Goal: Transaction & Acquisition: Purchase product/service

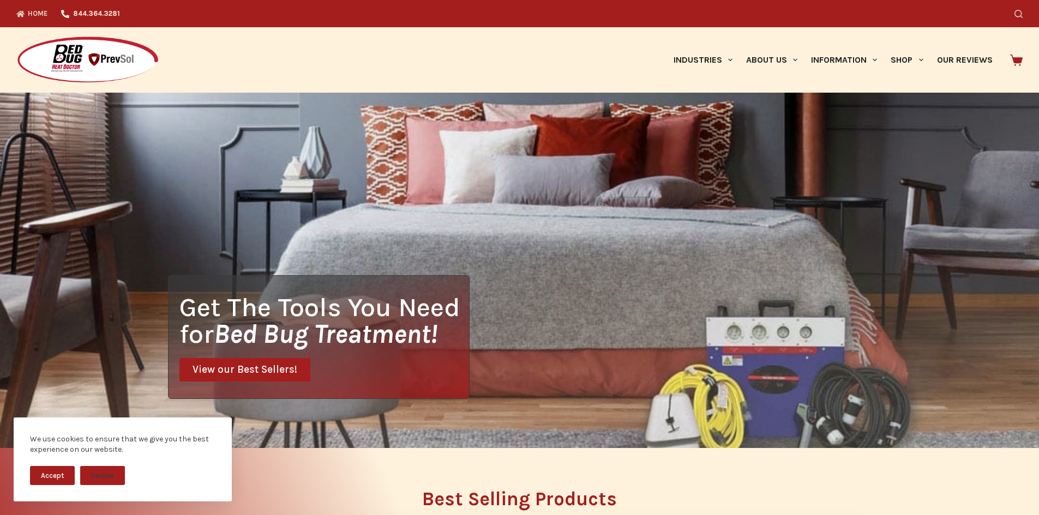
click at [1022, 13] on icon "Search" at bounding box center [1018, 14] width 8 height 8
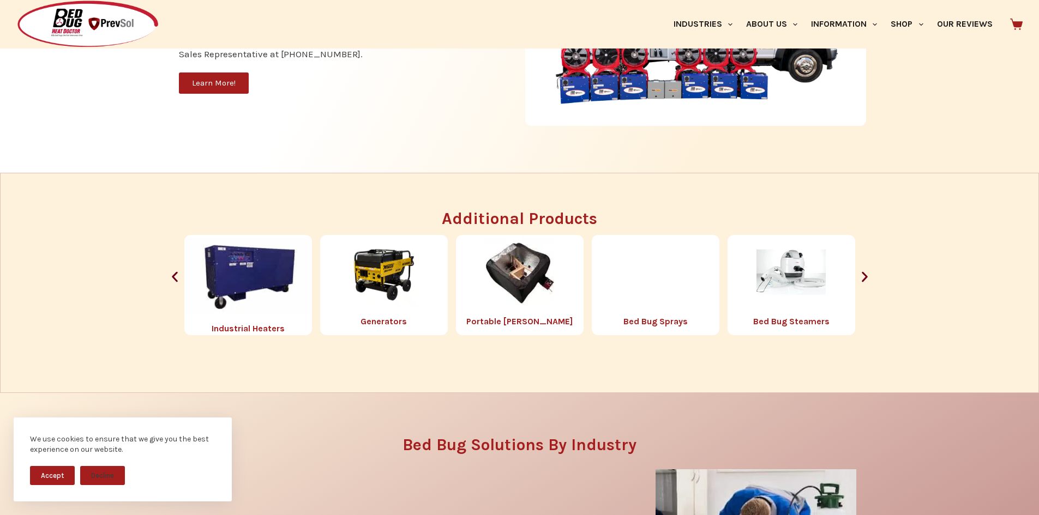
scroll to position [1254, 0]
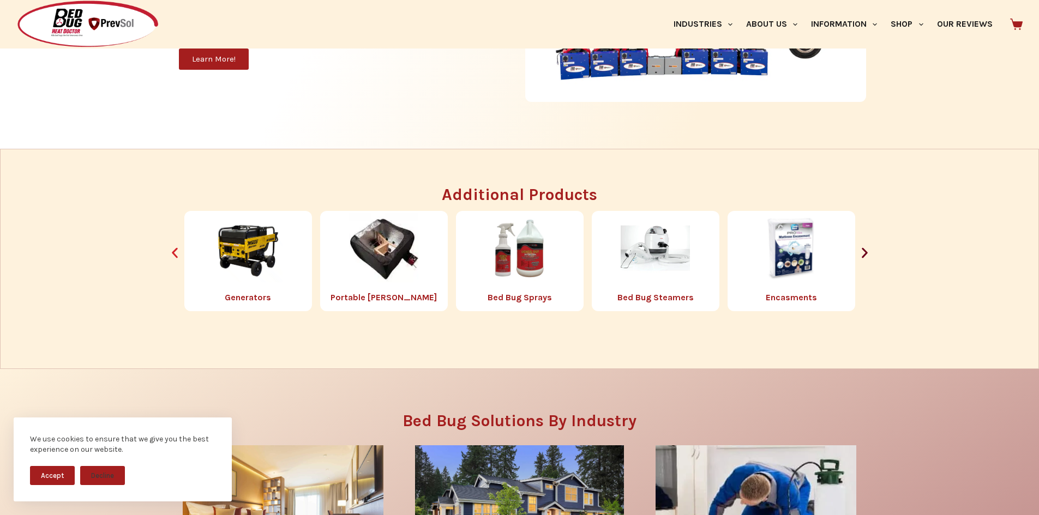
click at [174, 252] on icon "Previous slide" at bounding box center [175, 253] width 6 height 10
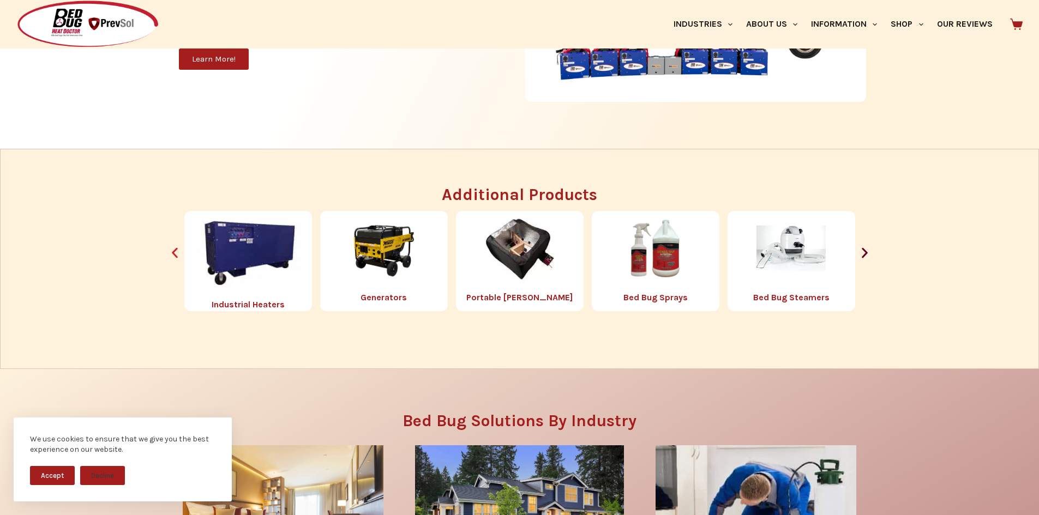
click at [174, 252] on icon "Previous slide" at bounding box center [175, 253] width 6 height 10
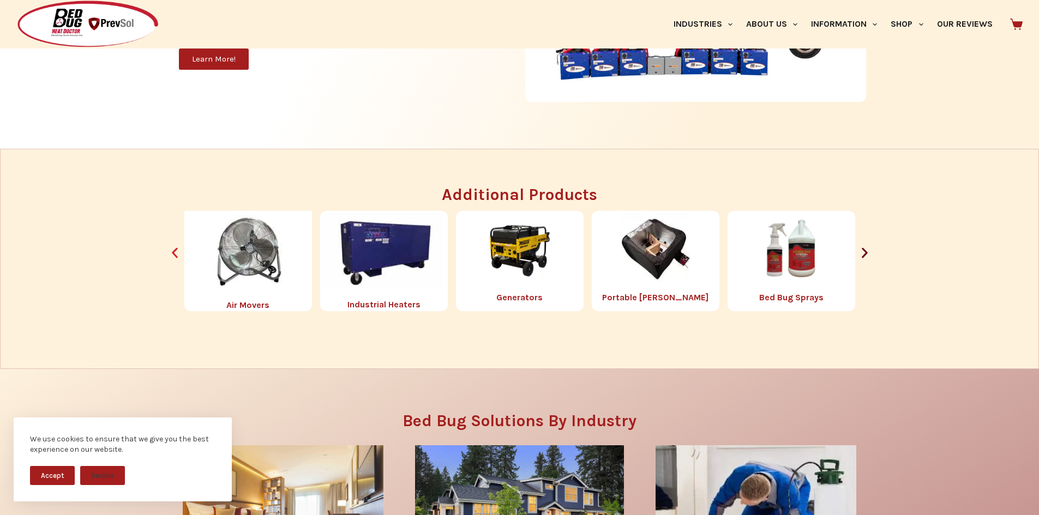
click at [174, 252] on icon "Previous slide" at bounding box center [175, 253] width 6 height 10
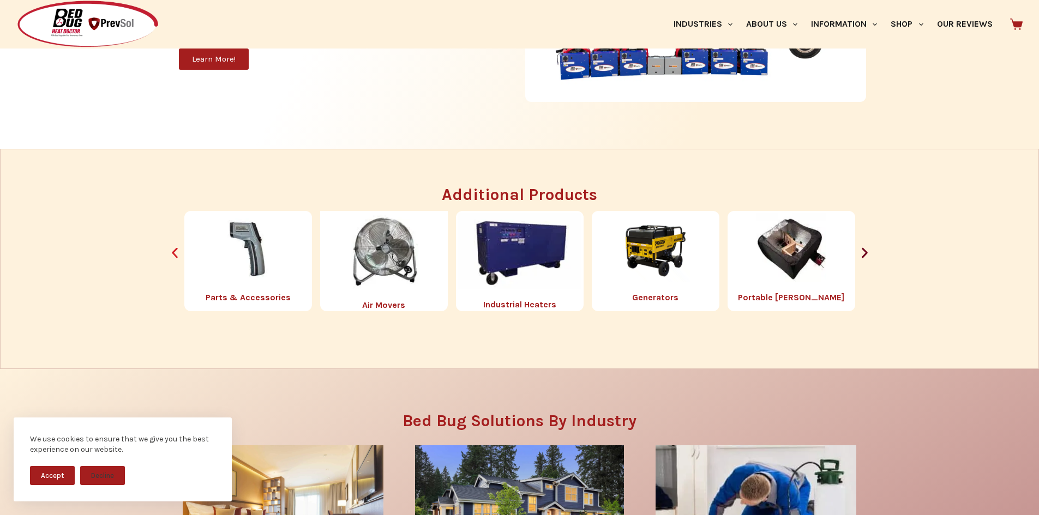
click at [174, 252] on icon "Previous slide" at bounding box center [175, 253] width 6 height 10
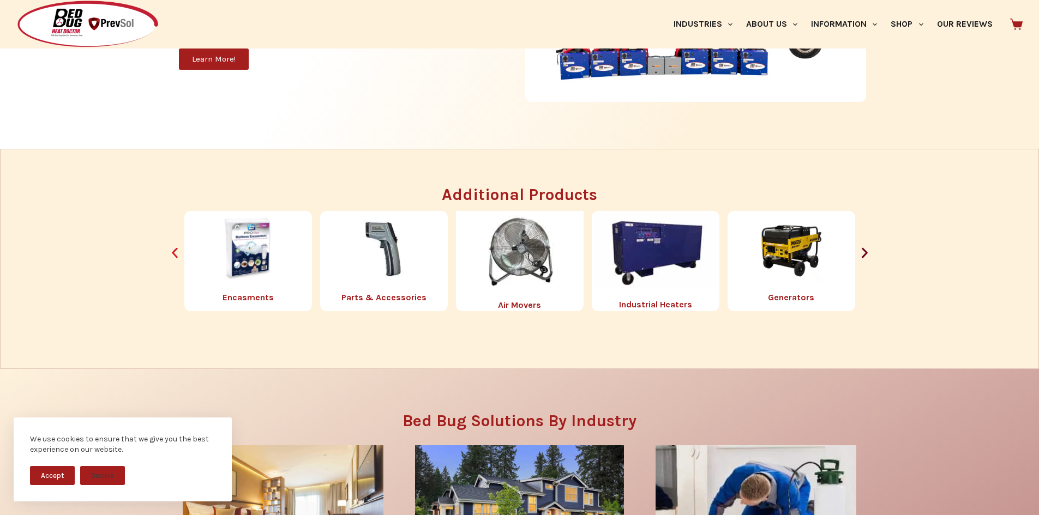
click at [174, 252] on icon "Previous slide" at bounding box center [175, 253] width 6 height 10
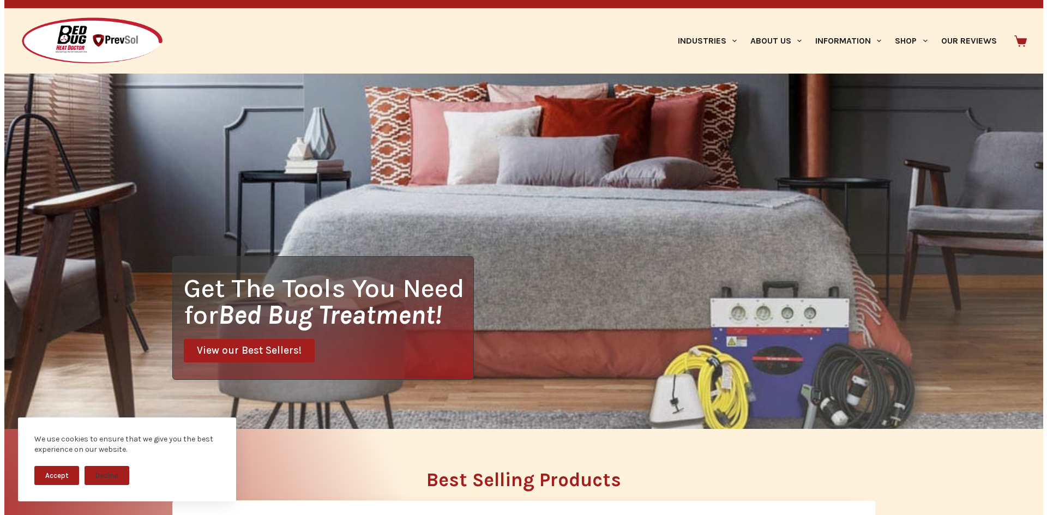
scroll to position [0, 0]
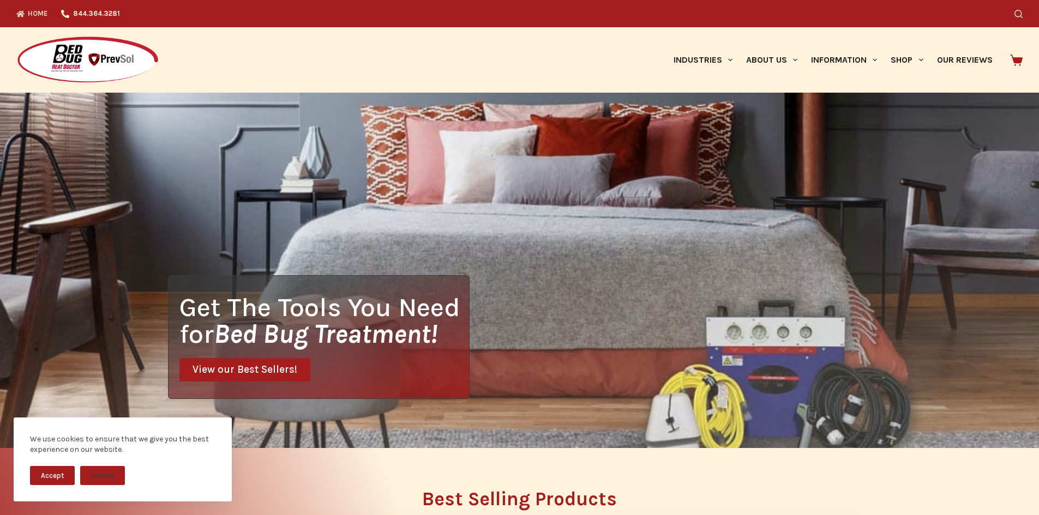
click at [1022, 15] on icon "Search" at bounding box center [1018, 14] width 8 height 8
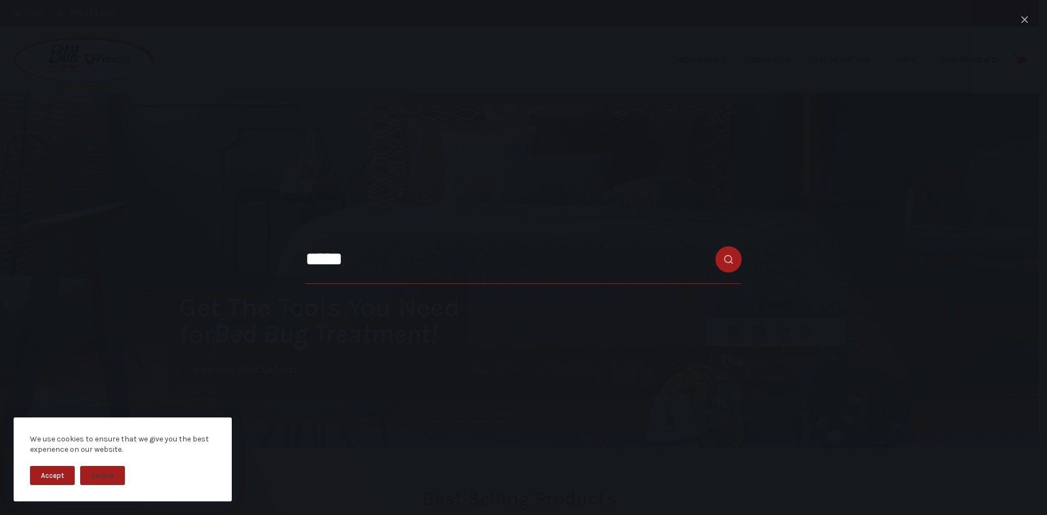
type input "*****"
click at [715, 246] on button "Search button" at bounding box center [728, 259] width 26 height 26
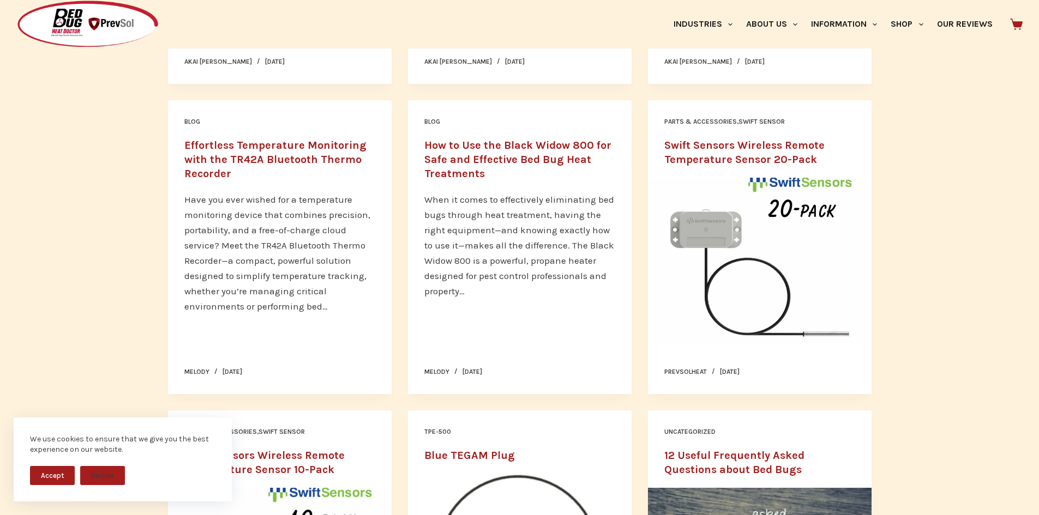
scroll to position [55, 0]
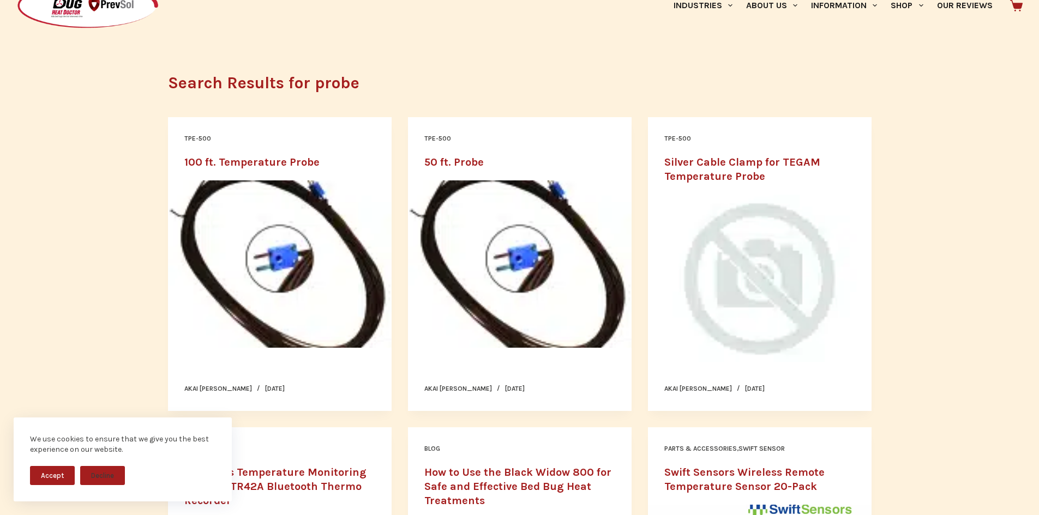
click at [484, 231] on img "50 ft. Probe" at bounding box center [520, 264] width 224 height 168
